Goal: Task Accomplishment & Management: Complete application form

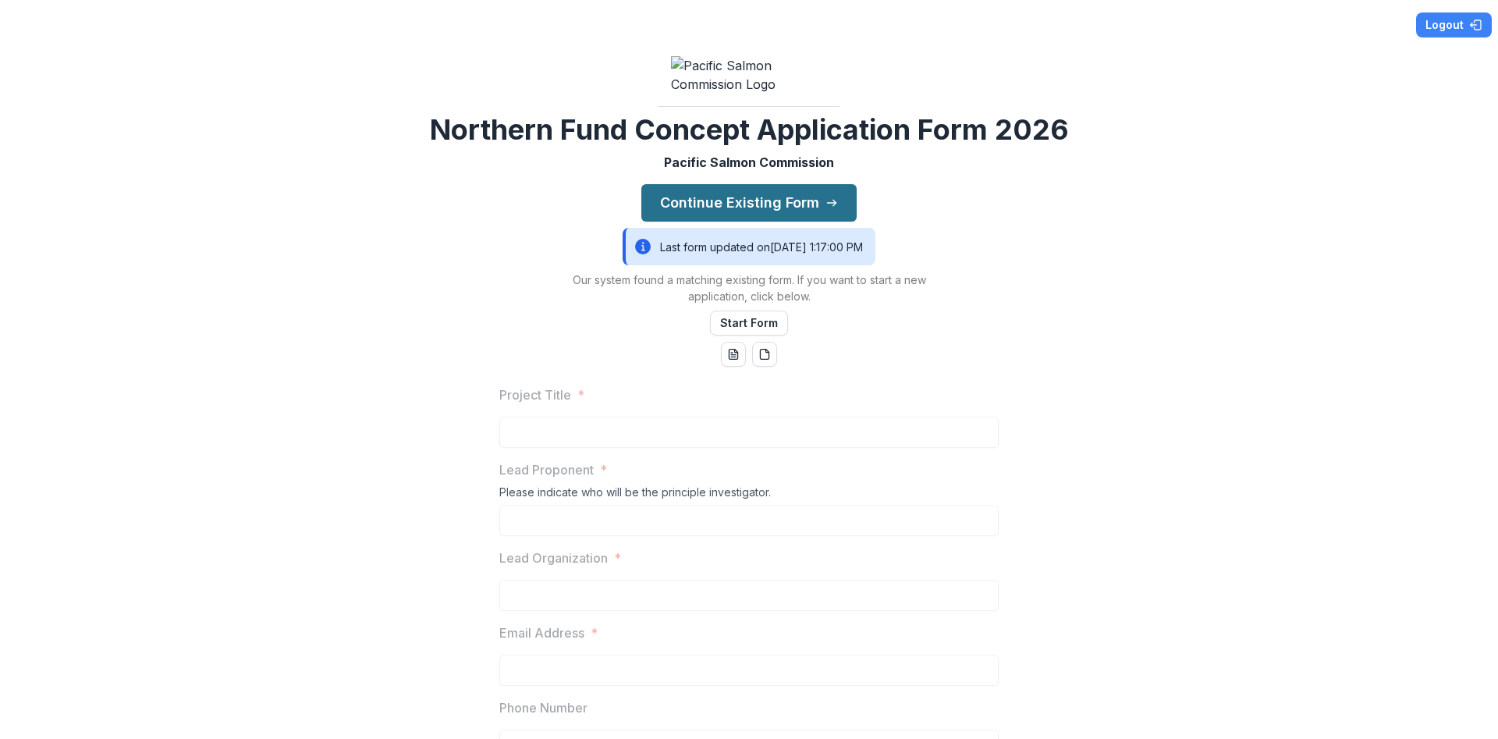
click at [773, 222] on button "Continue Existing Form" at bounding box center [749, 202] width 215 height 37
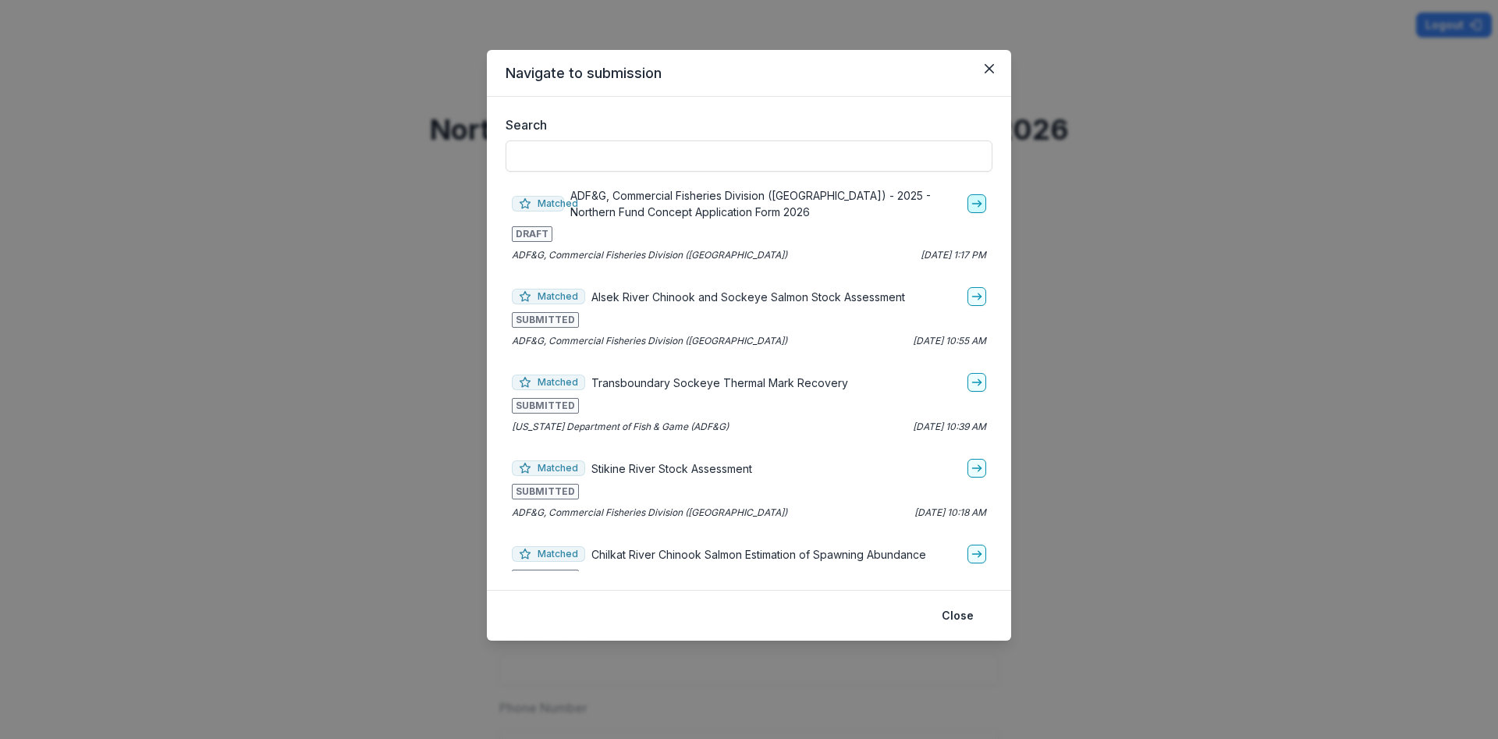
click at [977, 203] on icon "go-to" at bounding box center [977, 203] width 12 height 12
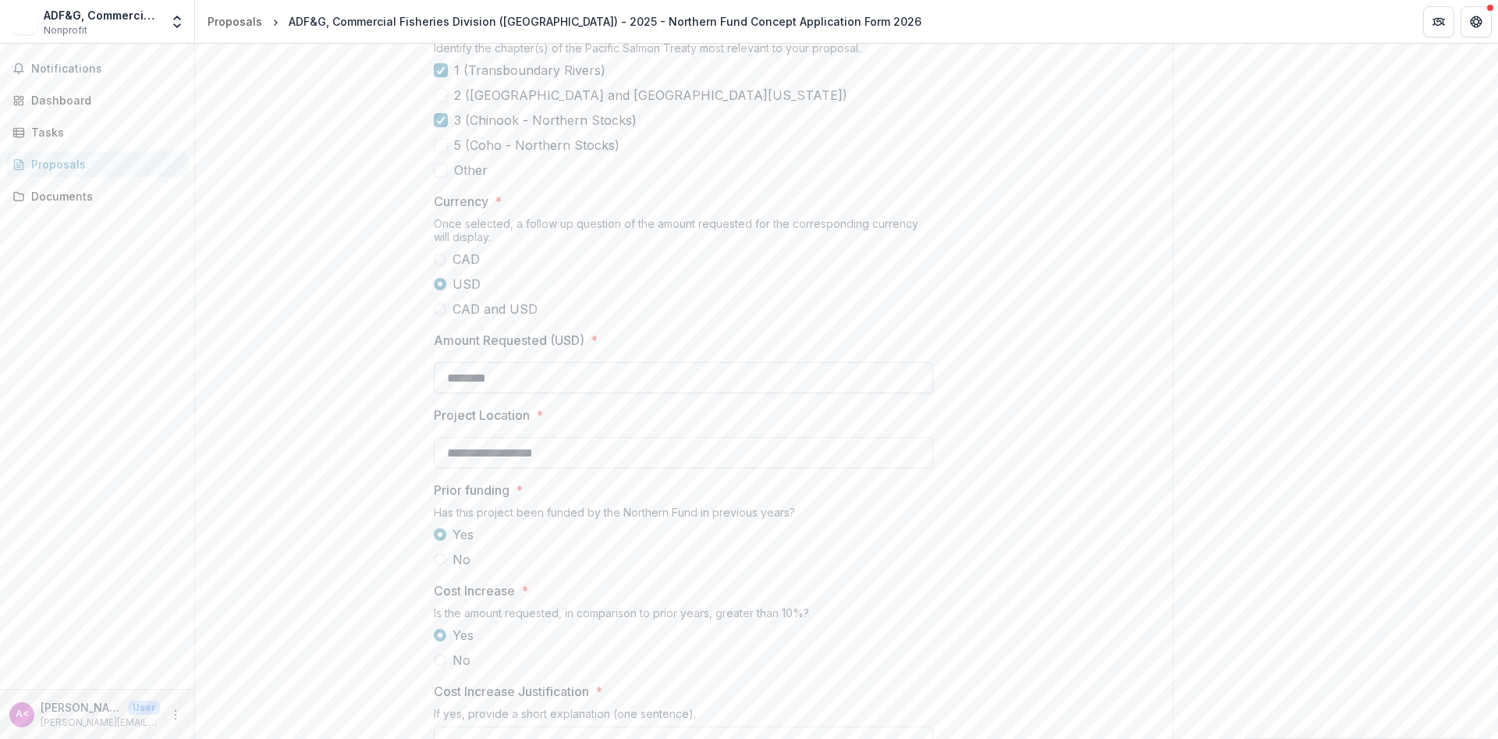
scroll to position [1498, 0]
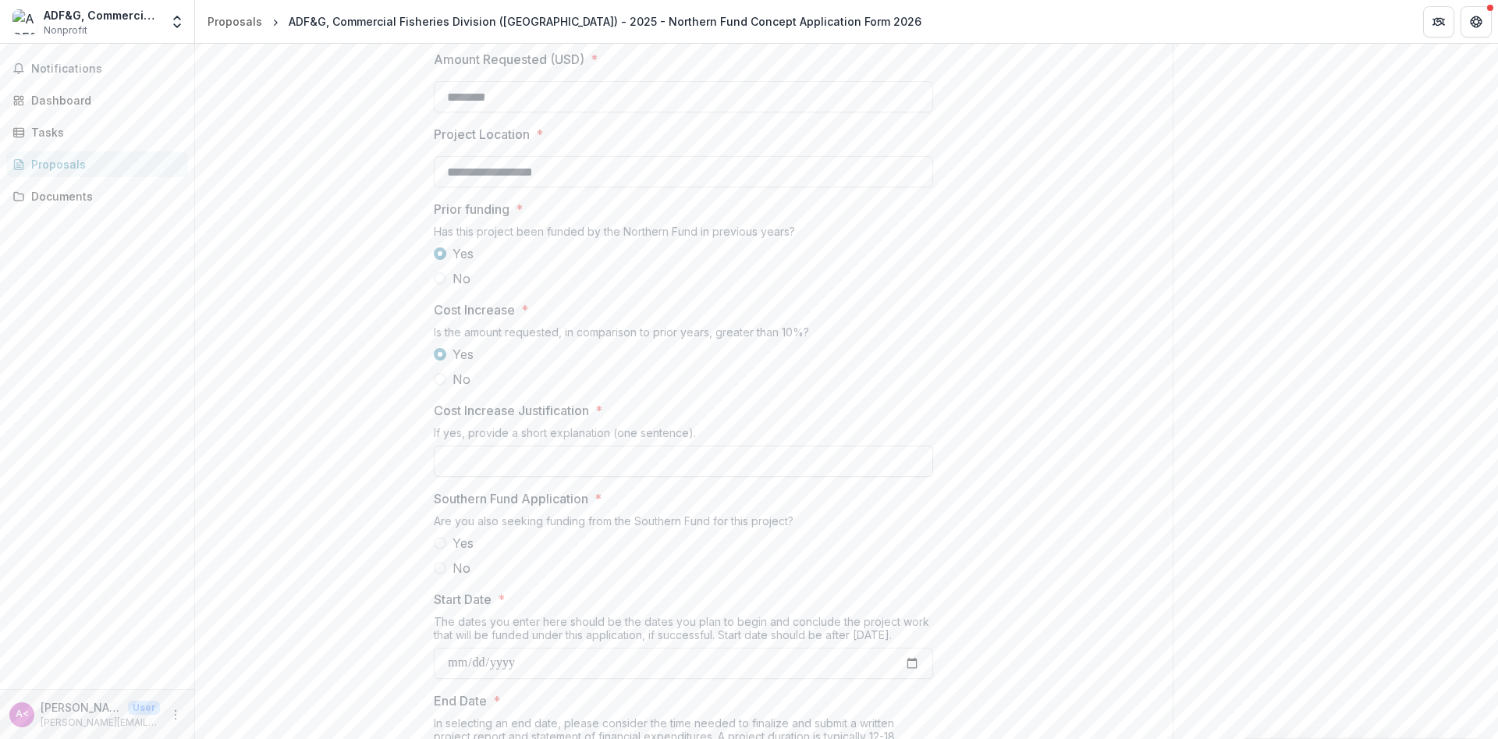
click at [531, 477] on input "Cost Increase Justification *" at bounding box center [683, 461] width 499 height 31
type input "*"
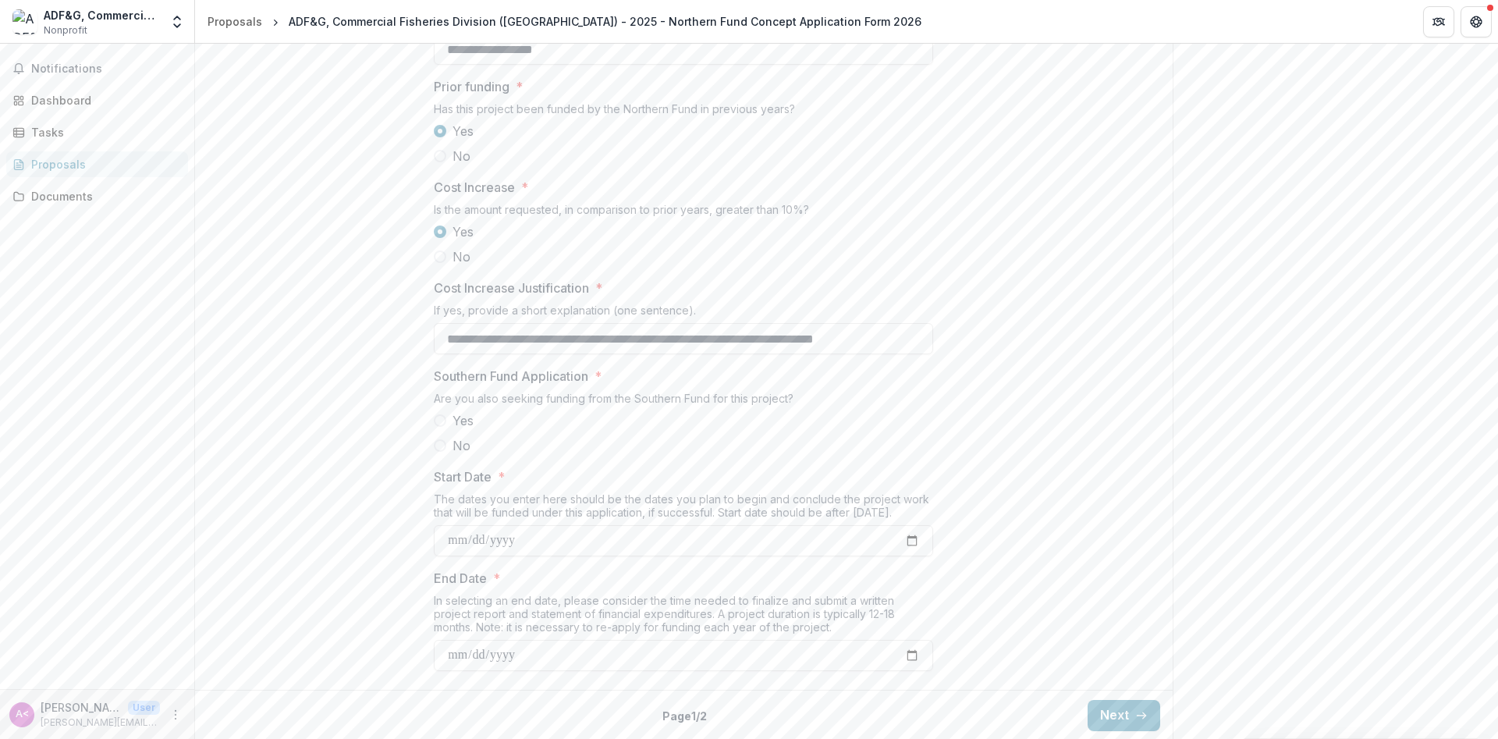
scroll to position [1686, 0]
type input "**********"
click at [442, 450] on span at bounding box center [440, 444] width 12 height 12
click at [912, 555] on input "Start Date *" at bounding box center [683, 539] width 499 height 31
type input "**********"
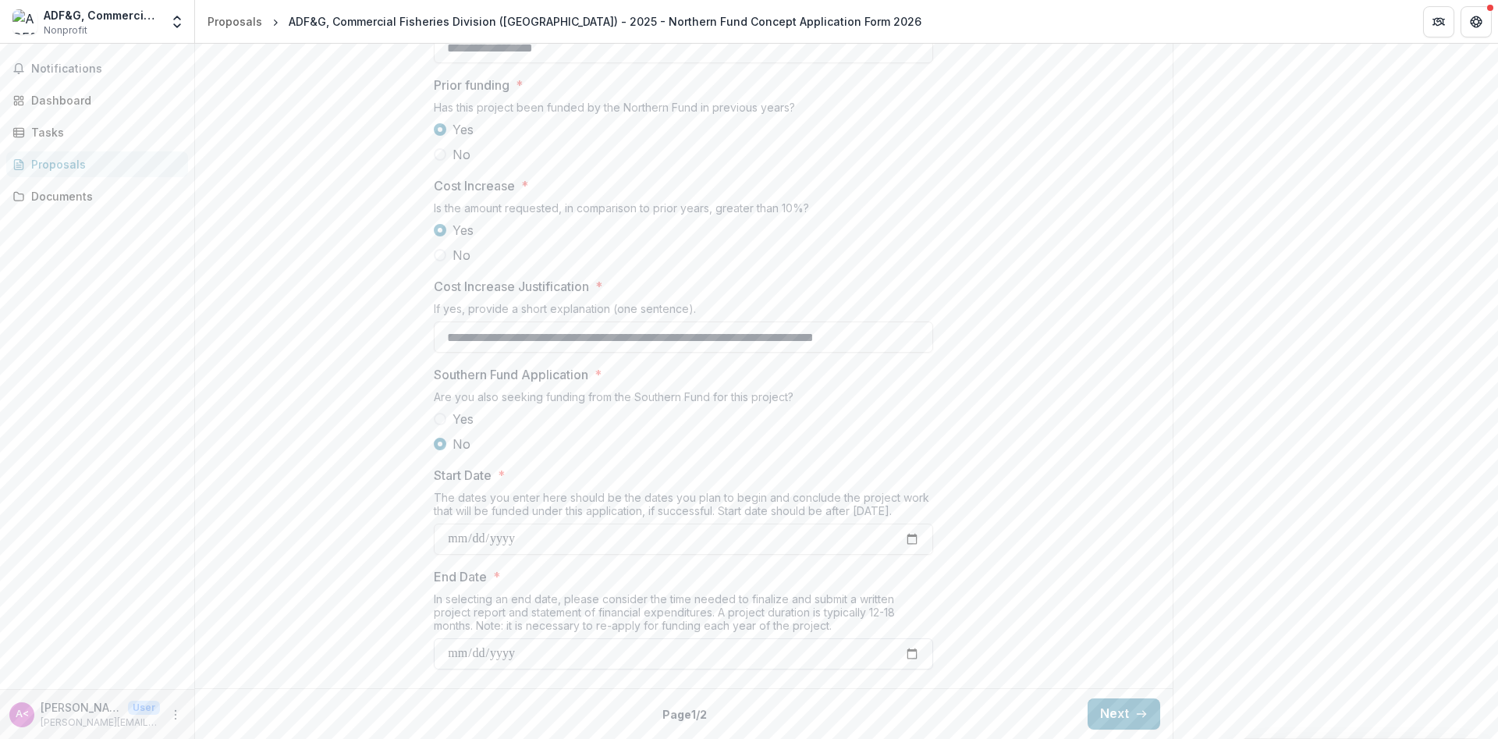
click at [906, 670] on input "End Date *" at bounding box center [683, 653] width 499 height 31
type input "**********"
click at [1132, 711] on button "Next" at bounding box center [1124, 713] width 73 height 31
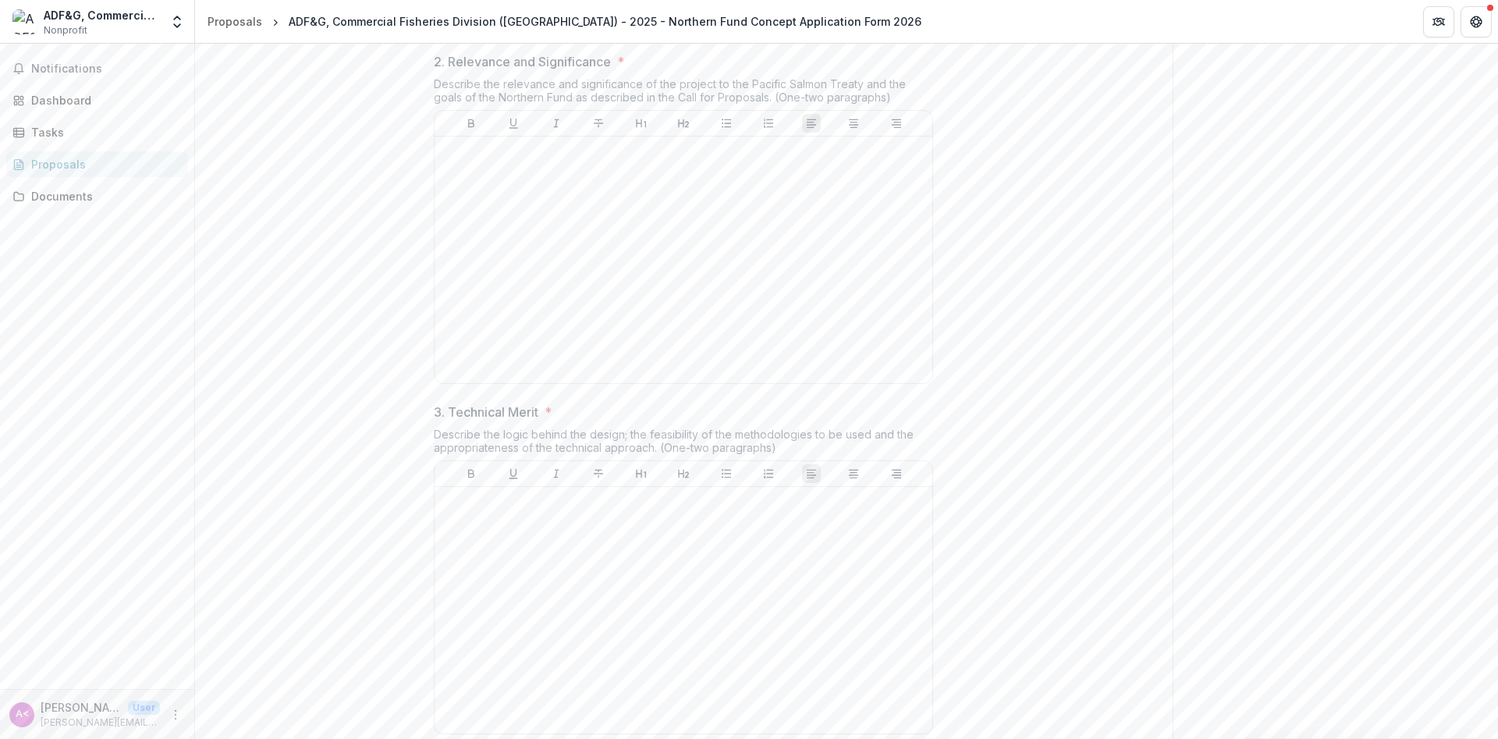
scroll to position [200, 0]
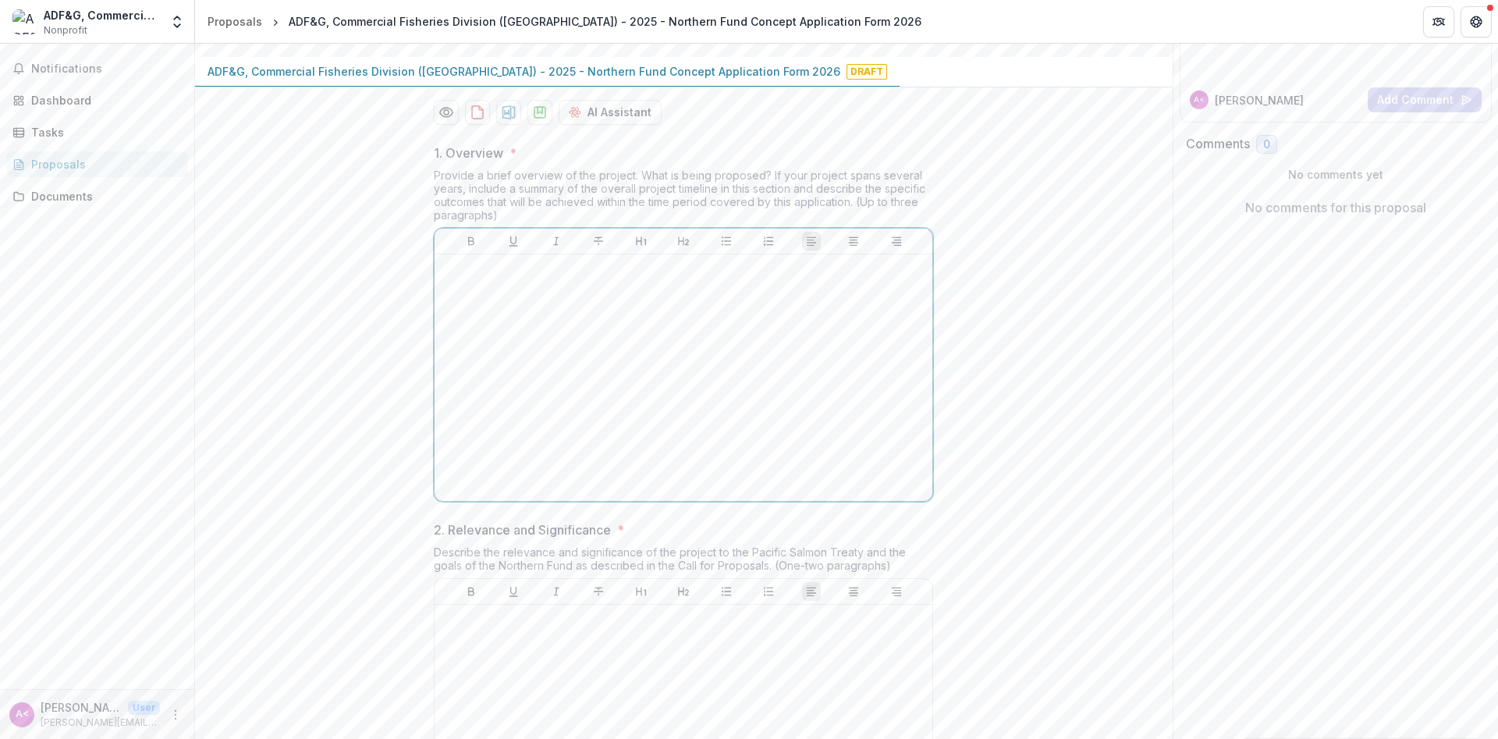
click at [453, 278] on p at bounding box center [683, 269] width 485 height 17
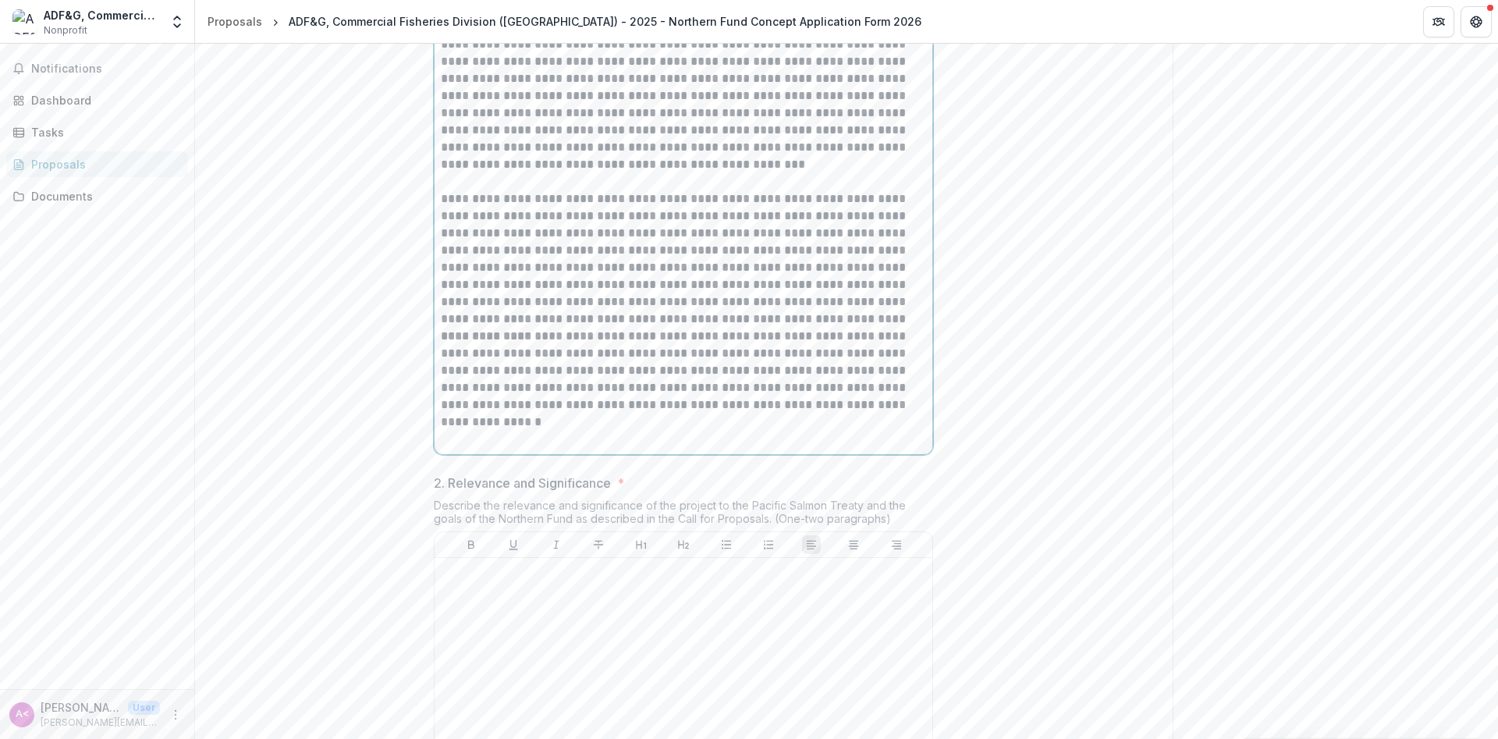
scroll to position [554, 0]
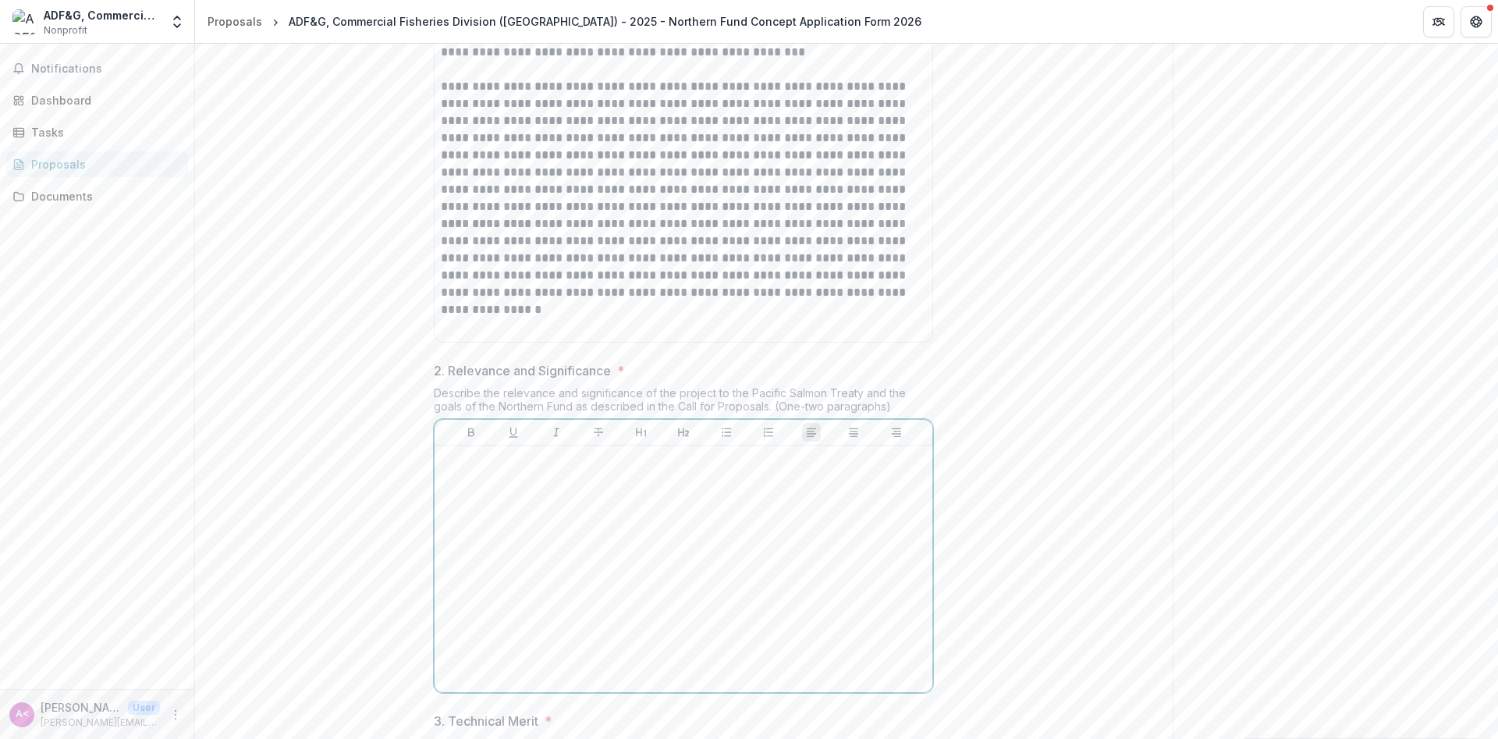
click at [601, 602] on div at bounding box center [683, 569] width 485 height 234
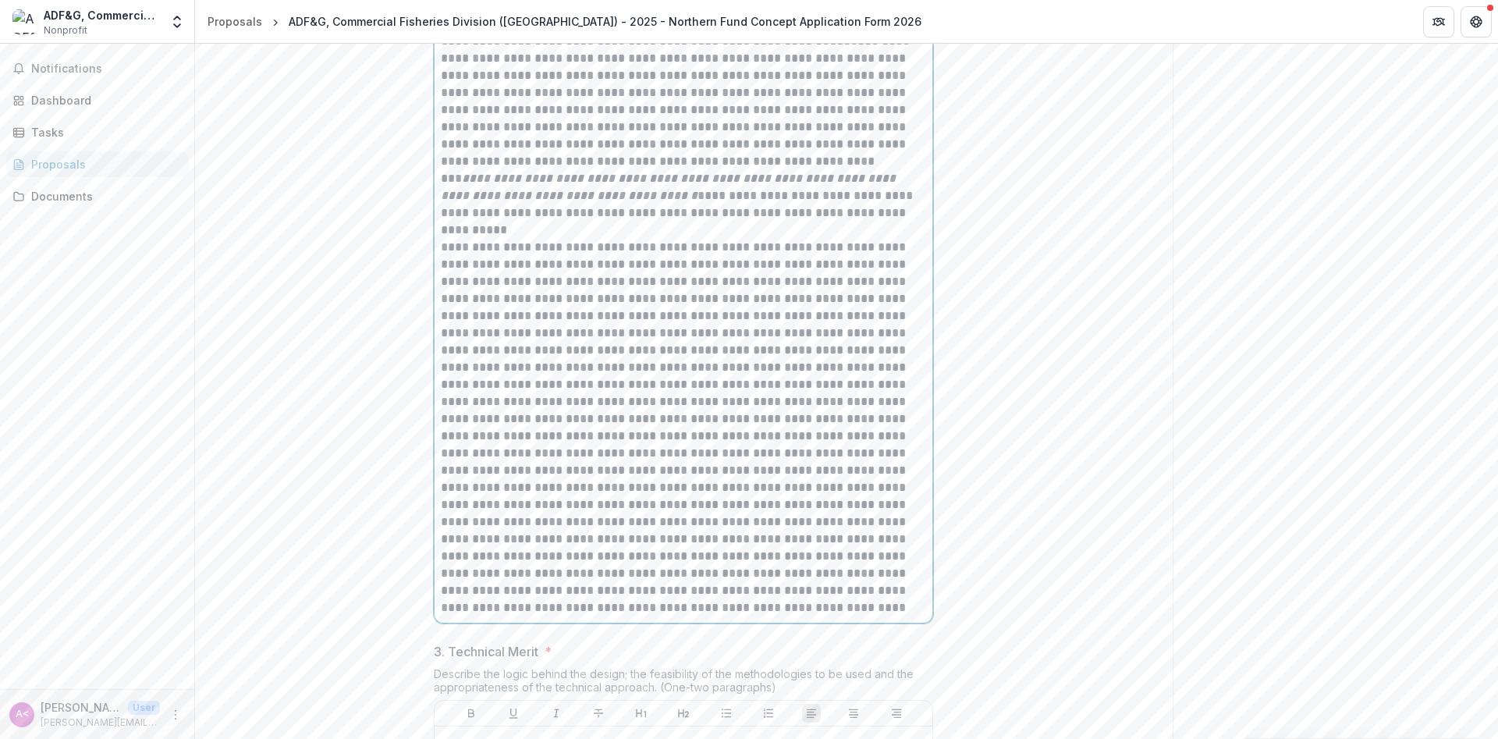
scroll to position [1323, 0]
